Goal: Connect with others: Connect with others

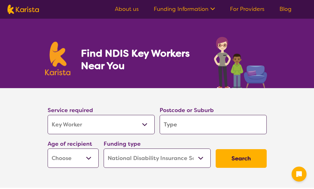
select select "Key Worker"
select select "NDIS"
select select "Key Worker"
select select "NDIS"
click at [231, 131] on input "search" at bounding box center [213, 124] width 107 height 19
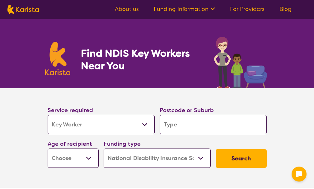
type input "3"
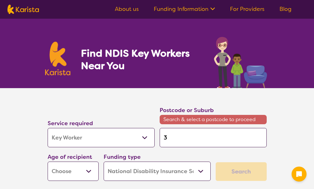
type input "33"
type input "3"
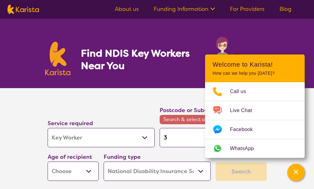
type input "39"
type input "397"
type input "3978"
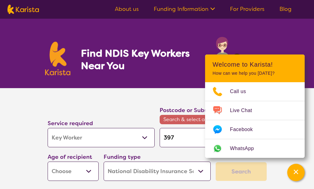
type input "3978"
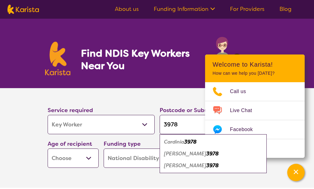
type input "3978"
click at [178, 167] on em "[PERSON_NAME]" at bounding box center [185, 165] width 42 height 7
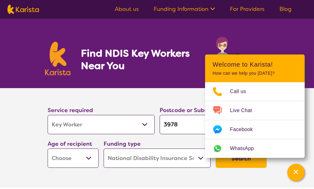
click at [86, 155] on select "Early Childhood - 0 to 9 Child - 10 to 11 Adolescent - 12 to 17 Adult - 18 to 6…" at bounding box center [73, 158] width 51 height 19
select select "EC"
click at [48, 149] on select "Early Childhood - 0 to 9 Child - 10 to 11 Adolescent - 12 to 17 Adult - 18 to 6…" at bounding box center [73, 158] width 51 height 19
select select "EC"
click at [12, 163] on section "Service required Allied Health Assistant Assessment ([MEDICAL_DATA] or [MEDICAL…" at bounding box center [157, 138] width 314 height 100
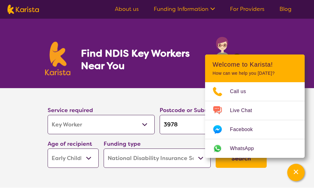
click at [248, 164] on button "Search" at bounding box center [241, 158] width 51 height 19
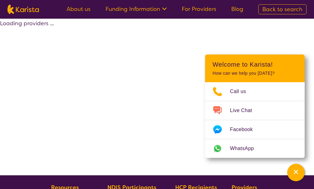
select select "by_score"
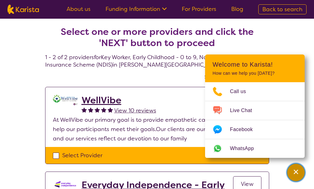
click at [299, 171] on icon "Channel Menu" at bounding box center [296, 172] width 6 height 6
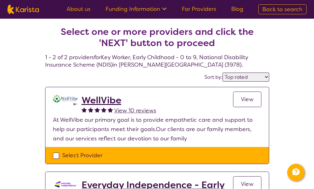
click at [109, 100] on h2 "WellVibe" at bounding box center [119, 100] width 75 height 11
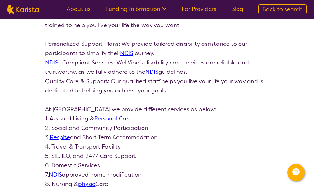
scroll to position [249, 0]
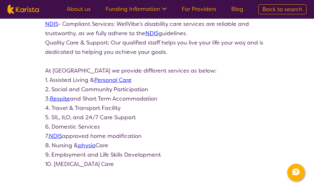
drag, startPoint x: 244, startPoint y: 102, endPoint x: 269, endPoint y: 137, distance: 42.6
select select "by_score"
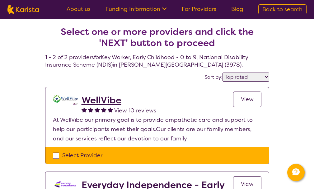
select select "Key Worker"
select select "EC"
select select "NDIS"
select select "Key Worker"
select select "EC"
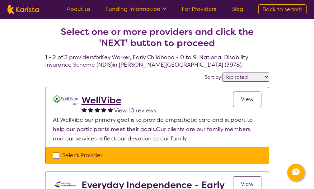
select select "NDIS"
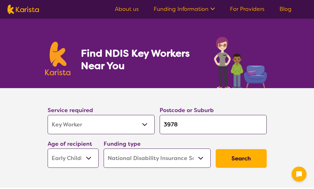
select select "Key Worker"
select select "EC"
select select "NDIS"
select select "Key Worker"
select select "EC"
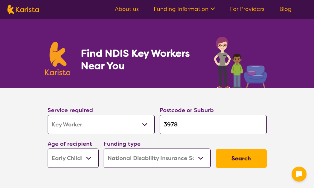
select select "NDIS"
click at [217, 123] on input "3978" at bounding box center [213, 124] width 107 height 19
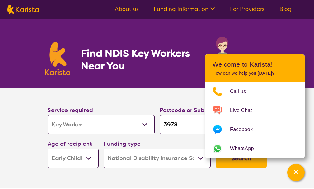
drag, startPoint x: 217, startPoint y: 123, endPoint x: 127, endPoint y: 130, distance: 90.6
click at [132, 133] on div "Service required Allied Health Assistant Assessment ([MEDICAL_DATA] or [MEDICAL…" at bounding box center [157, 136] width 224 height 67
type input "c"
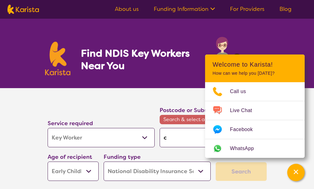
type input "cr"
type input "cra"
type input "cran"
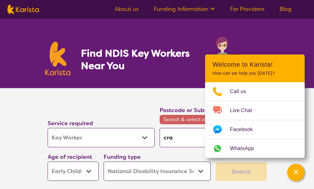
type input "cran"
type input "cranb"
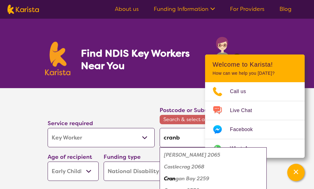
type input "cranbo"
type input "cranbou"
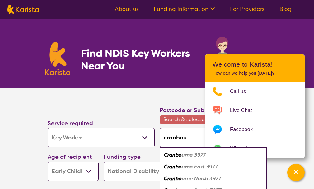
type input "cranbour"
type input "cranbourn"
type input "cranbourne"
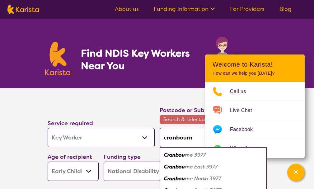
type input "cranbourne"
click at [202, 154] on em "3977" at bounding box center [199, 155] width 12 height 7
type input "3977"
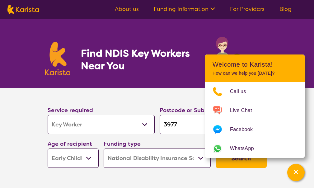
click at [75, 162] on select "Early Childhood - 0 to 9 Child - 10 to 11 Adolescent - 12 to 17 Adult - 18 to 6…" at bounding box center [73, 158] width 51 height 19
click at [36, 159] on section "Service required Allied Health Assistant Assessment (ADHD or Autism) Behaviour …" at bounding box center [157, 138] width 249 height 100
click at [256, 165] on button "Search" at bounding box center [241, 158] width 51 height 19
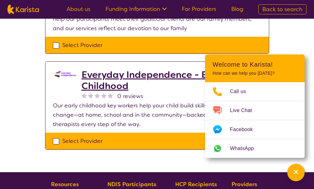
scroll to position [31, 0]
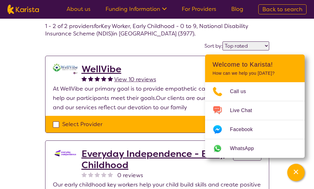
click at [260, 47] on select "Highly reviewed Top rated" at bounding box center [246, 45] width 47 height 9
select select "highly_reviewed"
click at [223, 41] on select "Highly reviewed Top rated" at bounding box center [246, 45] width 47 height 9
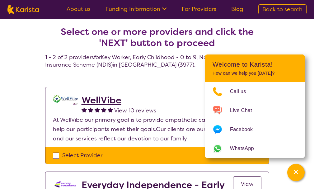
click at [95, 98] on h2 "WellVibe" at bounding box center [119, 100] width 75 height 11
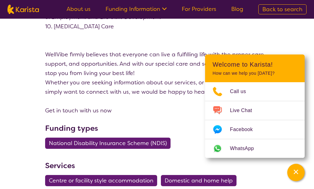
scroll to position [374, 0]
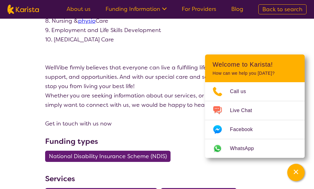
click at [89, 124] on p "Get in touch with us now" at bounding box center [157, 123] width 224 height 9
click at [297, 168] on div "Channel Menu" at bounding box center [296, 173] width 12 height 14
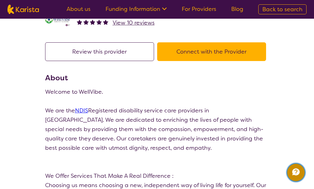
scroll to position [31, 0]
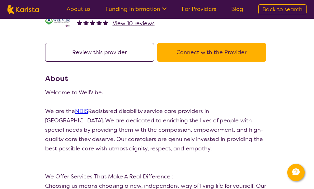
click at [202, 59] on button "Connect with the Provider" at bounding box center [211, 52] width 109 height 19
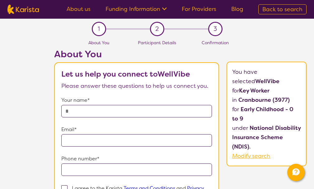
click at [0, 105] on section "1 About You 2 Participant Details 3 Confirmation About You Let us help you conn…" at bounding box center [157, 138] width 314 height 239
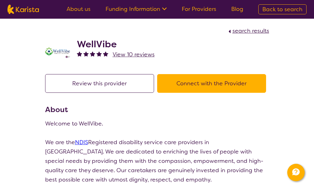
scroll to position [31, 0]
